Goal: Information Seeking & Learning: Learn about a topic

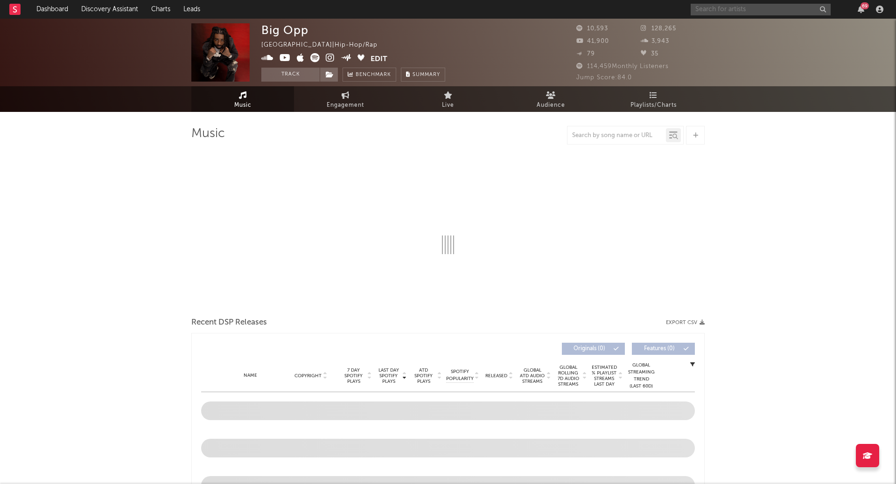
click at [708, 15] on input "text" at bounding box center [760, 10] width 140 height 12
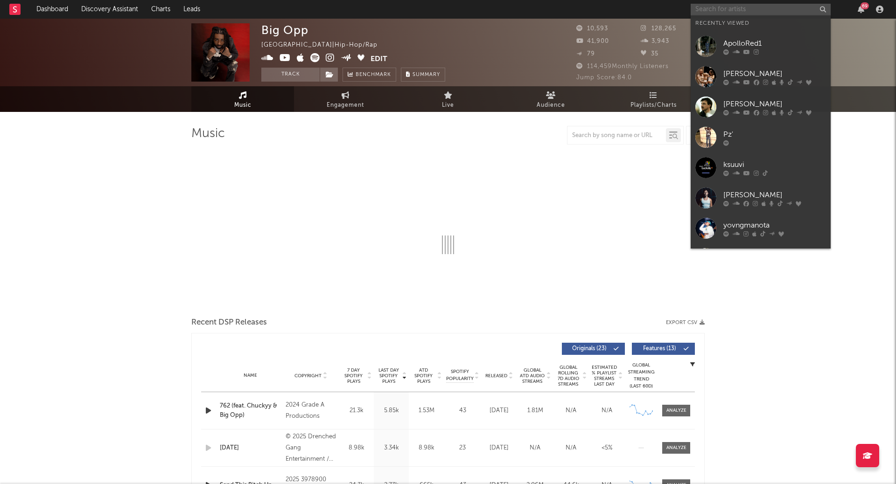
select select "6m"
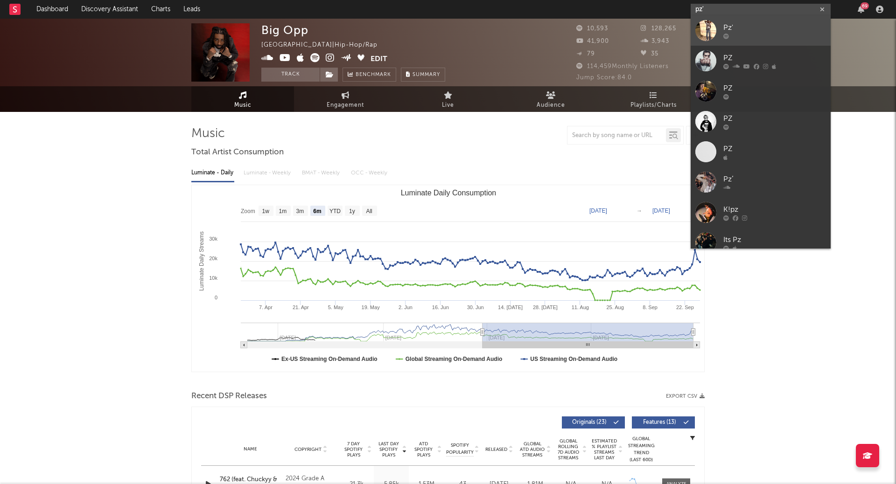
type input "pz'"
click at [742, 33] on div "Pz'" at bounding box center [774, 27] width 103 height 11
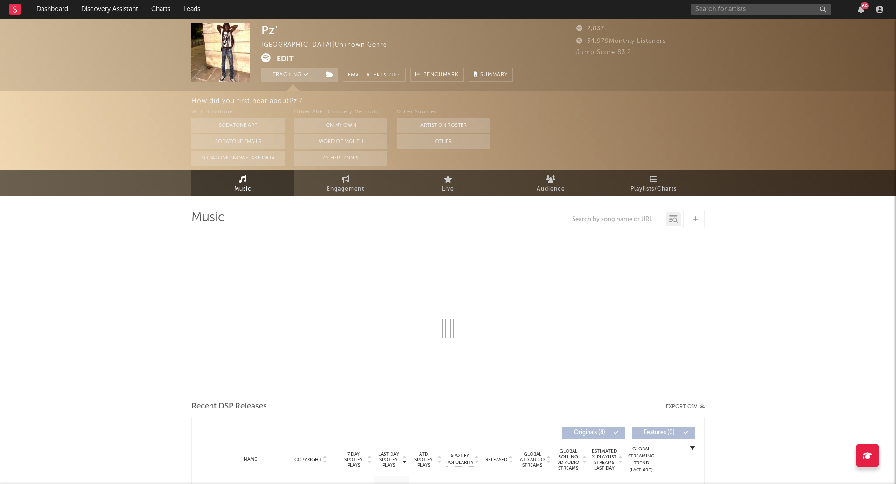
select select "1w"
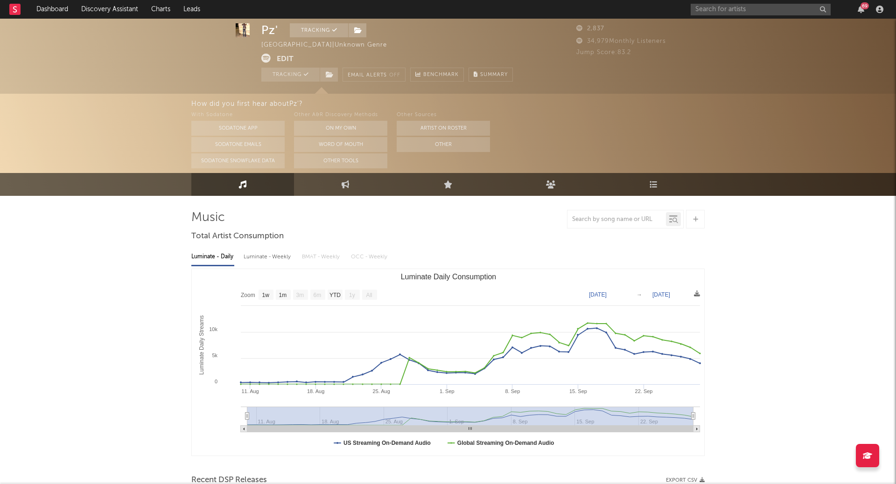
scroll to position [35, 0]
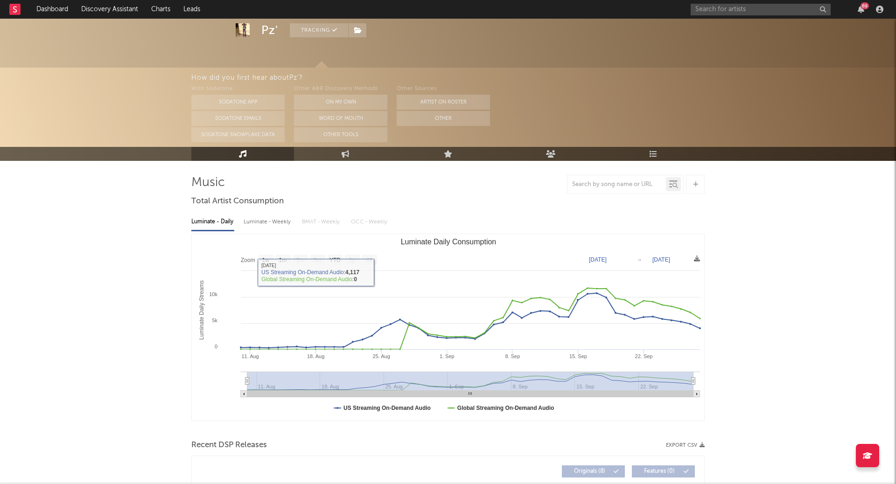
click at [260, 220] on div "Luminate - Weekly" at bounding box center [267, 222] width 49 height 16
select select "1w"
